Goal: Transaction & Acquisition: Purchase product/service

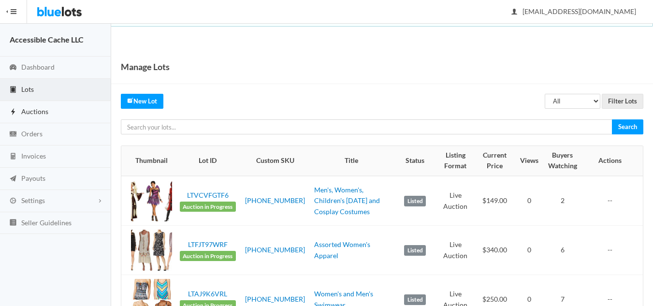
click at [35, 112] on span "Auctions" at bounding box center [34, 111] width 27 height 8
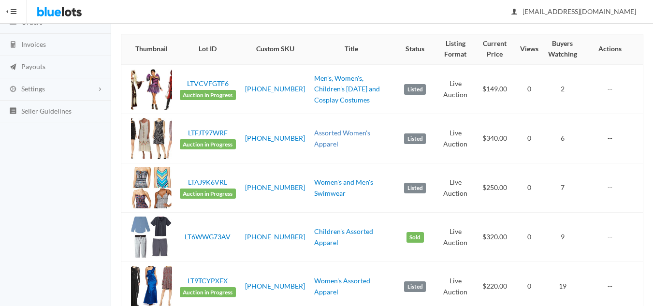
scroll to position [97, 0]
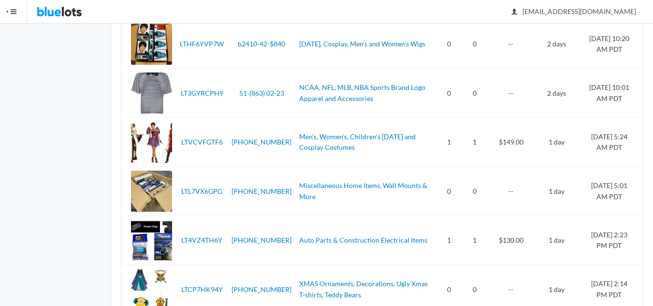
scroll to position [338, 0]
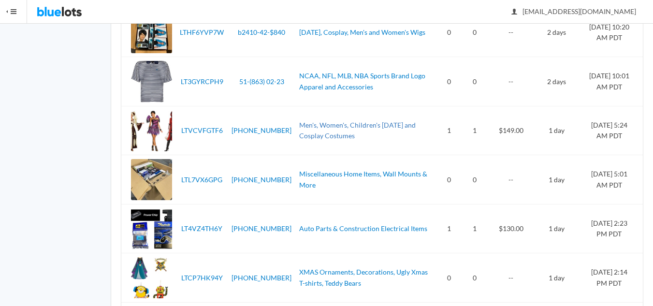
click at [299, 126] on link "Men's, Women's, Children's [DATE] and Cosplay Costumes" at bounding box center [357, 130] width 116 height 19
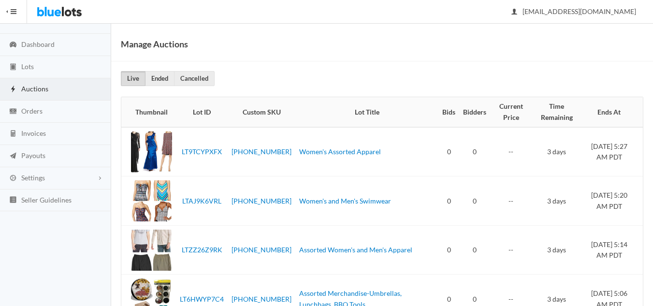
scroll to position [0, 0]
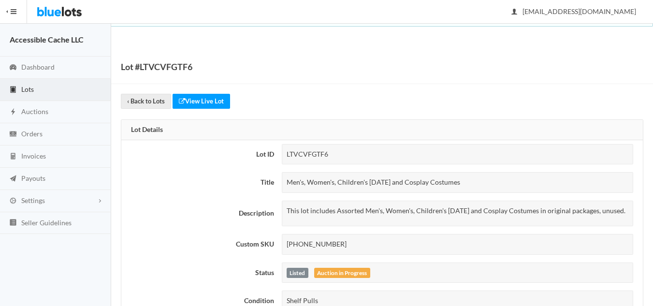
click at [49, 13] on img at bounding box center [59, 11] width 45 height 23
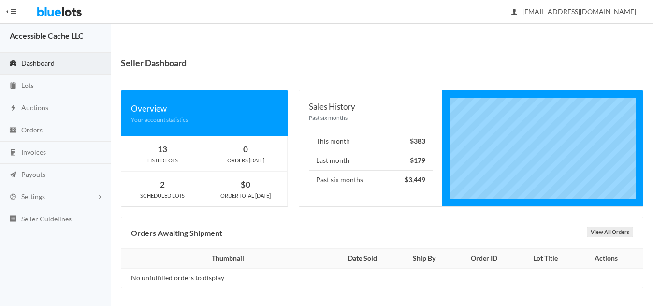
scroll to position [5, 0]
